Goal: Find specific page/section

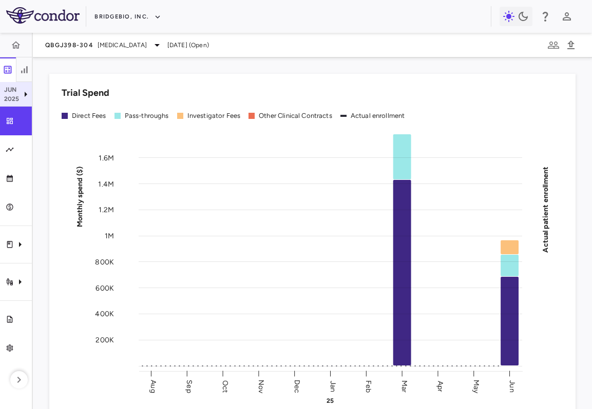
click at [18, 91] on p "Jun" at bounding box center [11, 89] width 15 height 9
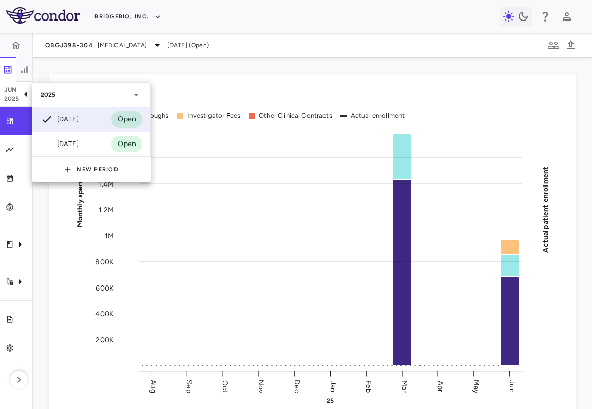
click at [116, 57] on div at bounding box center [296, 204] width 592 height 409
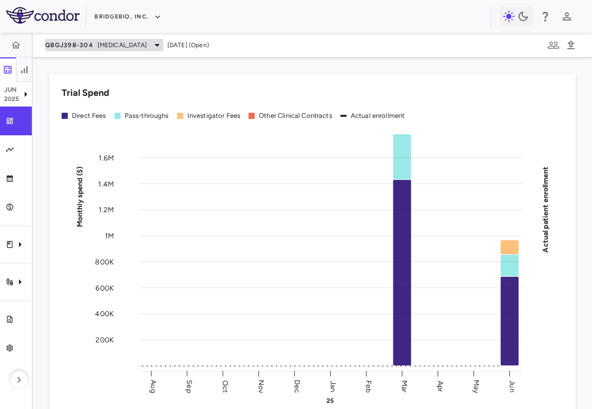
click at [121, 44] on span "[MEDICAL_DATA]" at bounding box center [121, 45] width 49 height 9
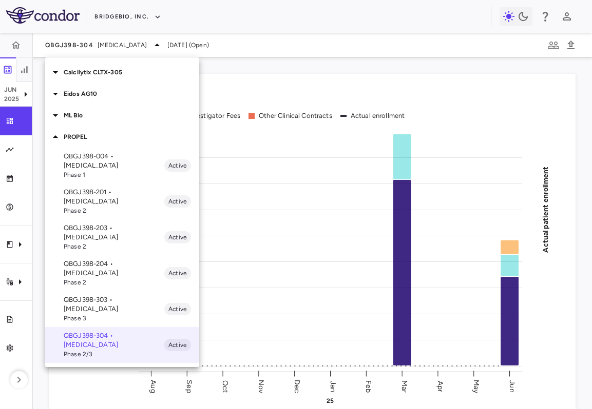
click at [273, 177] on div at bounding box center [296, 204] width 592 height 409
